Goal: Information Seeking & Learning: Learn about a topic

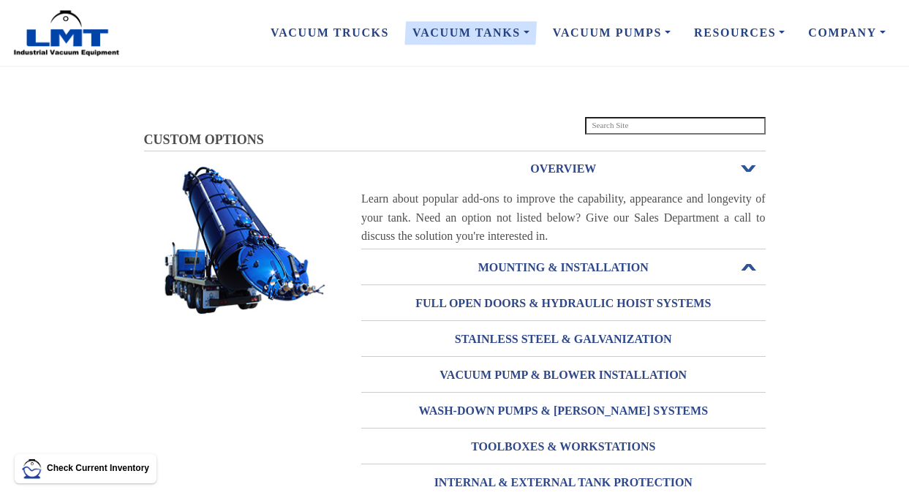
click at [509, 267] on h3 "MOUNTING & INSTALLATION" at bounding box center [563, 267] width 404 height 23
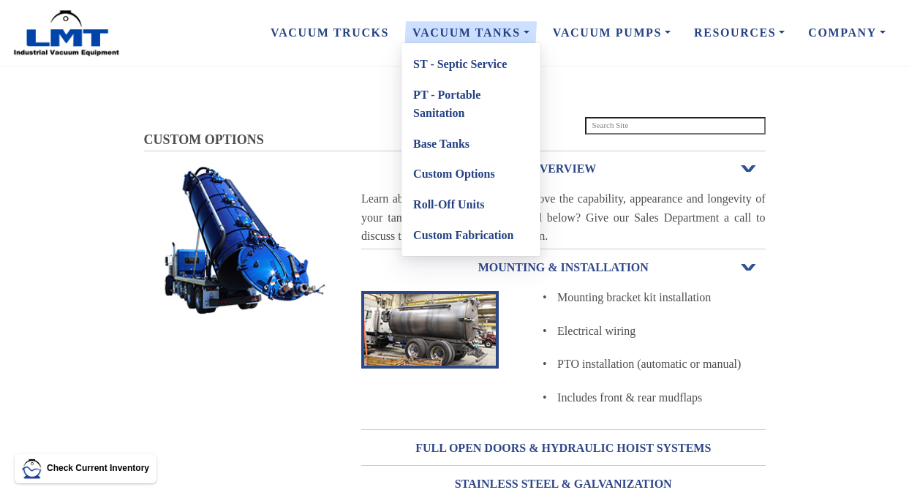
click at [447, 63] on link "ST - Septic Service" at bounding box center [470, 64] width 139 height 31
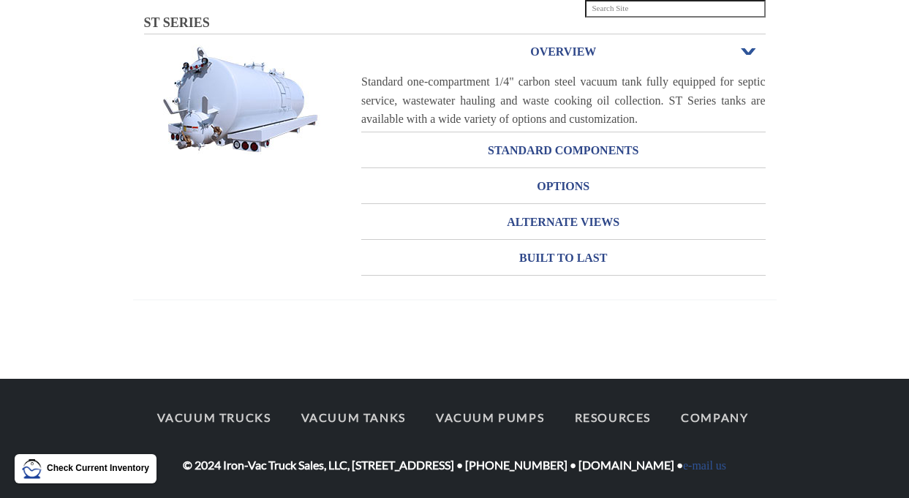
scroll to position [118, 0]
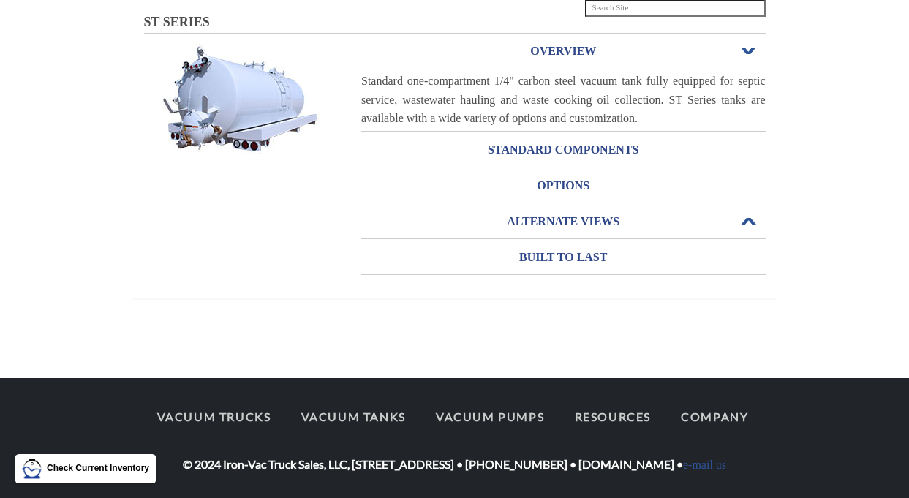
click at [578, 220] on h3 "ALTERNATE VIEWS" at bounding box center [563, 221] width 404 height 23
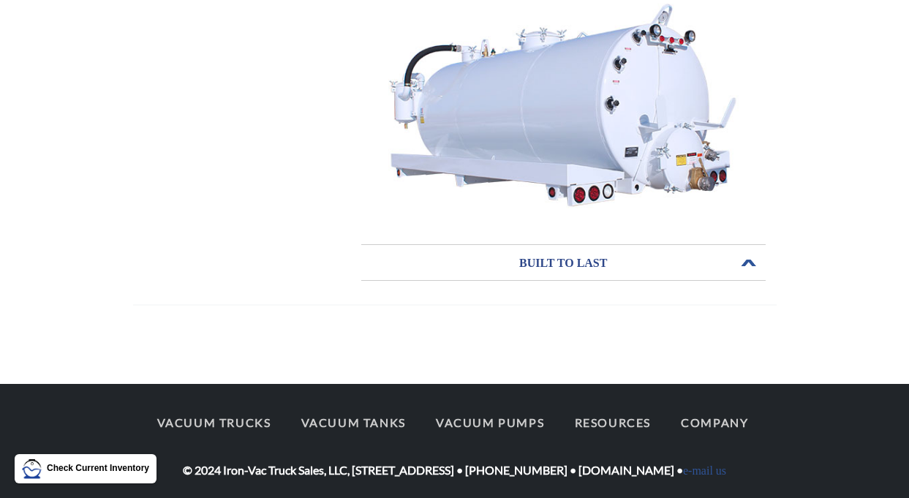
scroll to position [1143, 0]
